Goal: Information Seeking & Learning: Find specific page/section

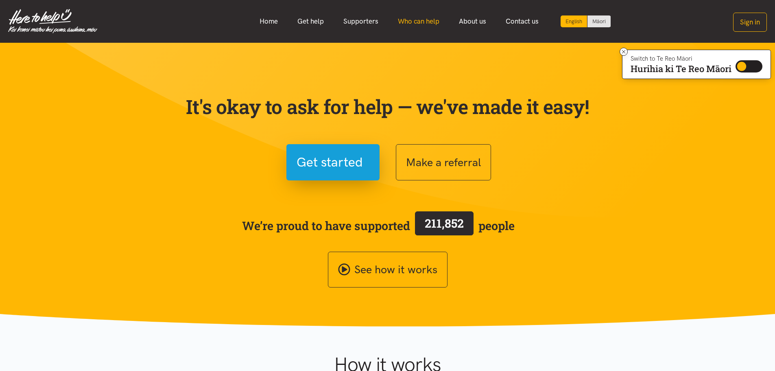
click at [407, 22] on link "Who can help" at bounding box center [418, 21] width 61 height 17
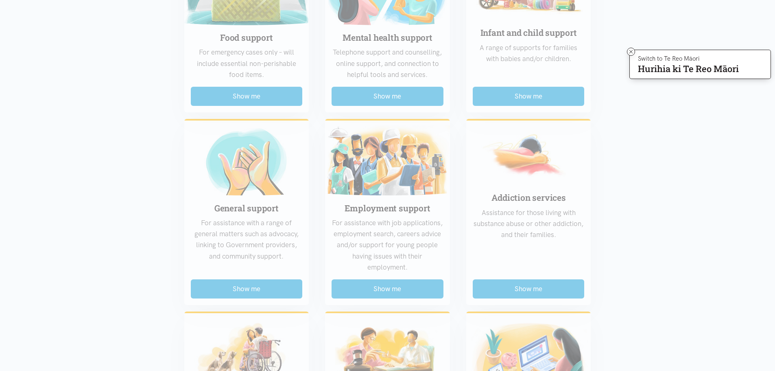
scroll to position [285, 0]
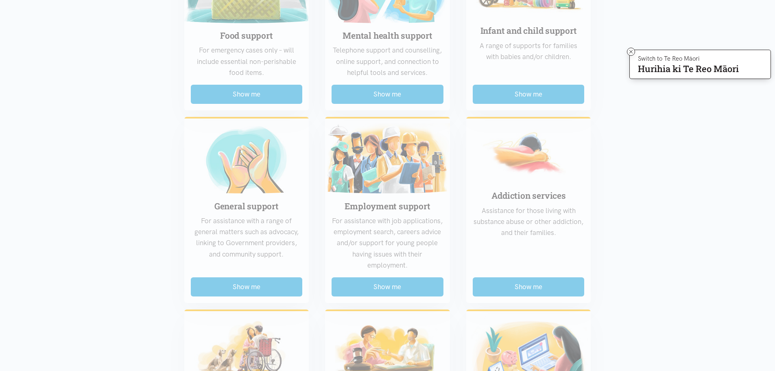
click at [388, 285] on div "Food support For emergency cases only – will include essential non-perishable f…" at bounding box center [387, 292] width 423 height 704
click at [628, 51] on icon at bounding box center [631, 52] width 6 height 6
click at [386, 291] on div "Food support For emergency cases only – will include essential non-perishable f…" at bounding box center [387, 292] width 423 height 704
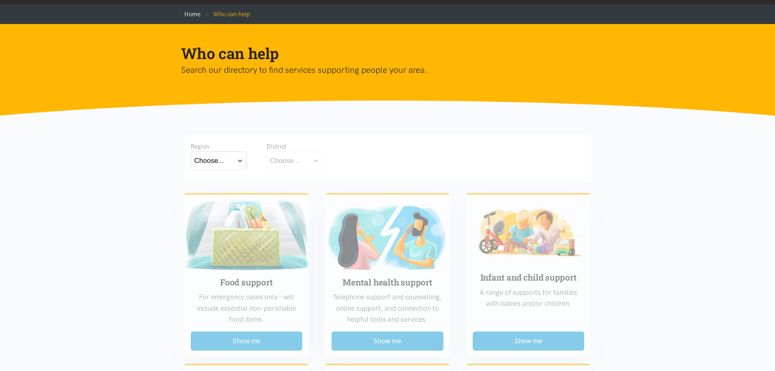
scroll to position [0, 0]
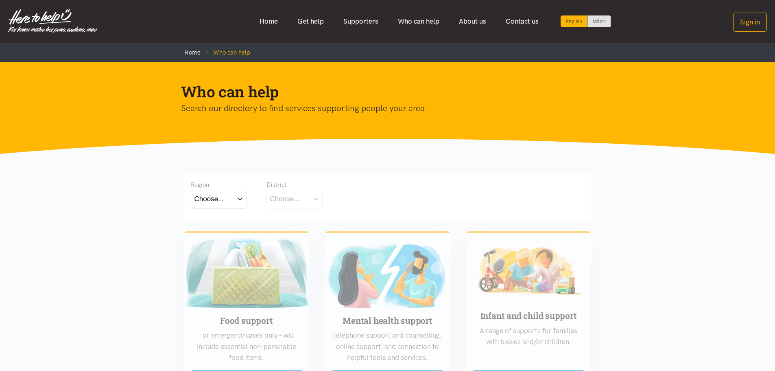
click at [245, 199] on button "Choose..." at bounding box center [219, 199] width 56 height 18
click at [228, 235] on div "Waikato" at bounding box center [218, 234] width 49 height 10
click at [219, 235] on label "Waikato" at bounding box center [218, 234] width 49 height 10
click at [0, 0] on input "Waikato" at bounding box center [0, 0] width 0 height 0
click at [302, 201] on button "Choose..." at bounding box center [306, 199] width 81 height 18
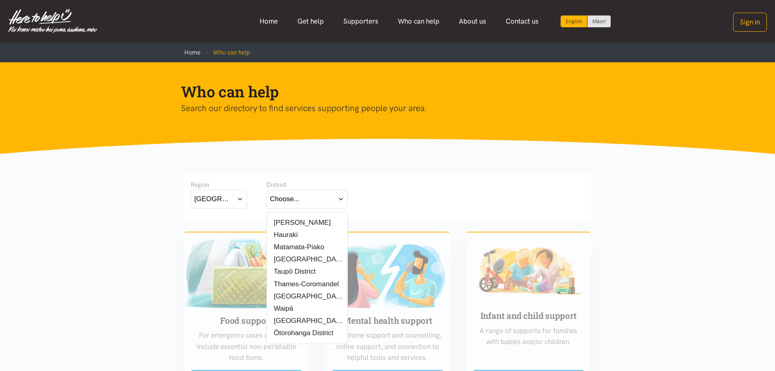
click at [301, 225] on label "[PERSON_NAME]" at bounding box center [300, 222] width 61 height 10
click at [0, 0] on input "[PERSON_NAME]" at bounding box center [0, 0] width 0 height 0
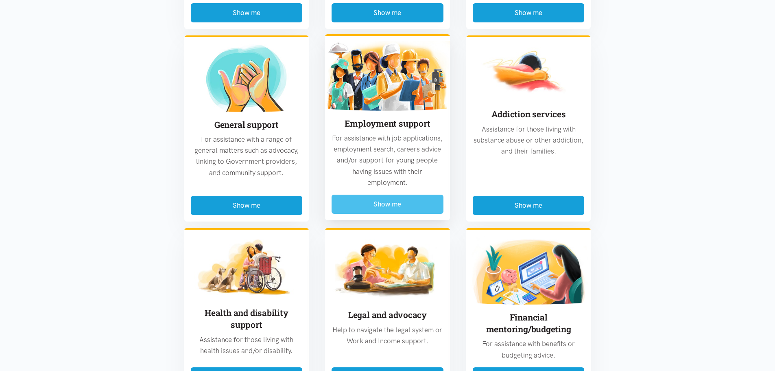
click at [379, 207] on button "Show me" at bounding box center [387, 203] width 112 height 19
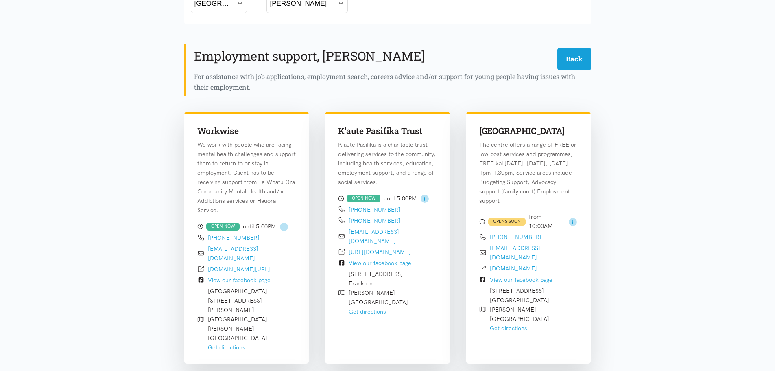
scroll to position [158, 0]
